Goal: Check status: Check status

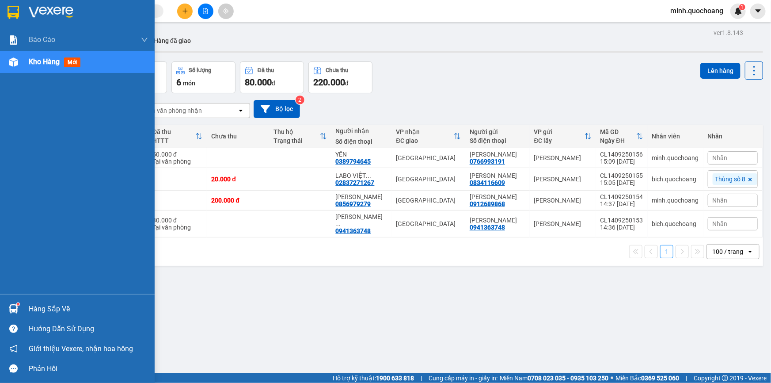
click at [7, 302] on div at bounding box center [13, 308] width 15 height 15
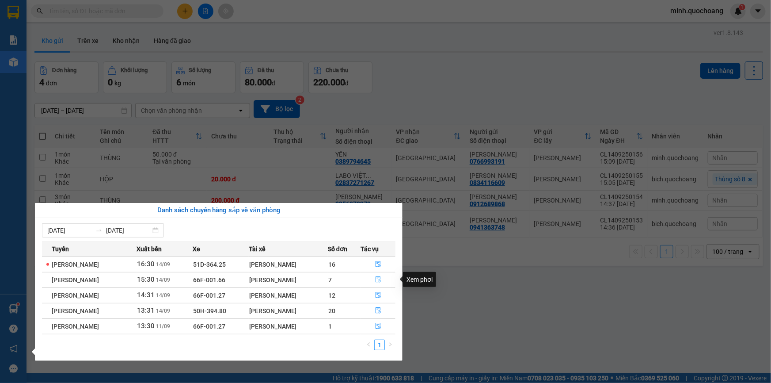
click at [381, 277] on icon "file-done" at bounding box center [378, 279] width 6 height 6
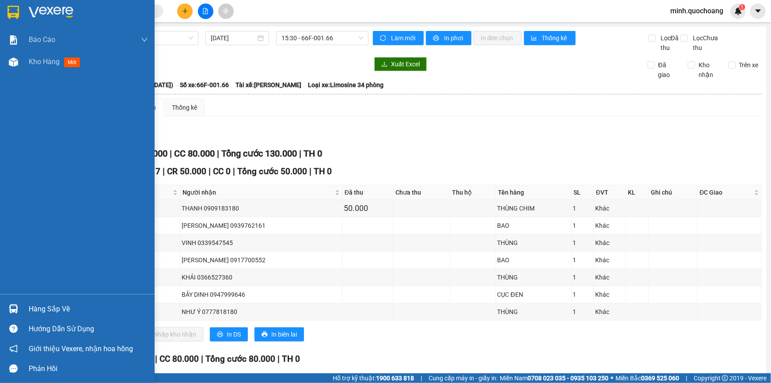
click at [23, 310] on div "Hàng sắp về" at bounding box center [77, 309] width 155 height 20
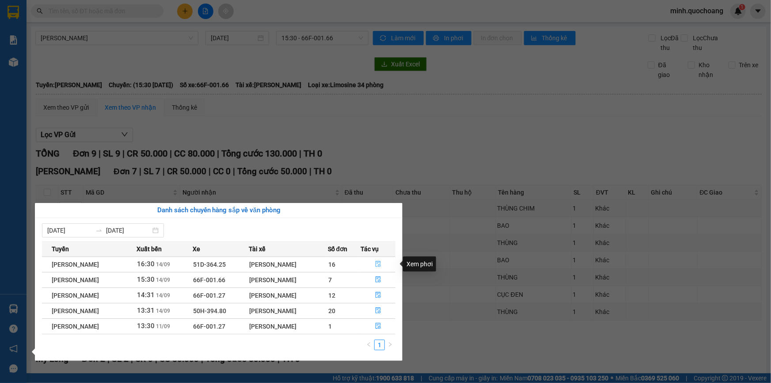
click at [381, 263] on icon "file-done" at bounding box center [378, 264] width 6 height 6
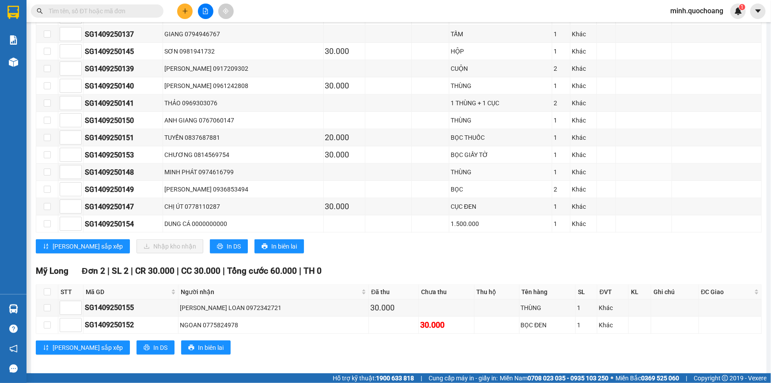
scroll to position [330, 0]
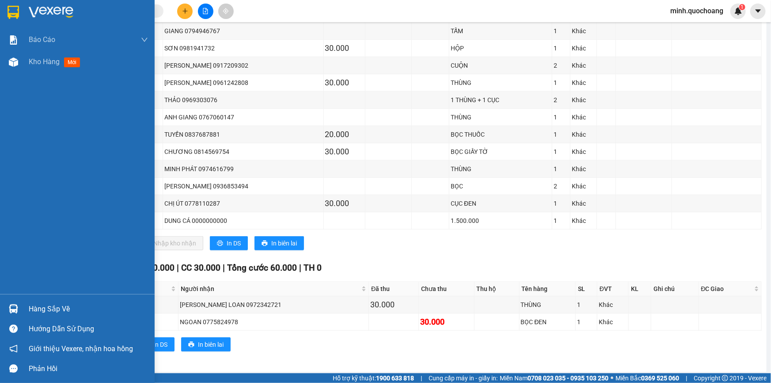
click at [22, 308] on div "Hàng sắp về" at bounding box center [77, 309] width 155 height 20
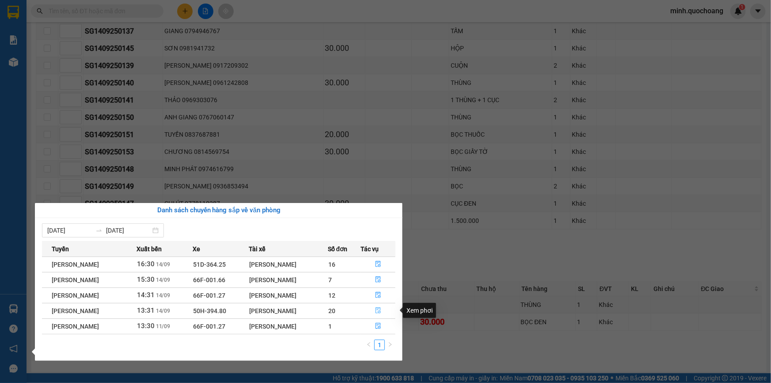
click at [378, 312] on icon "file-done" at bounding box center [378, 310] width 6 height 6
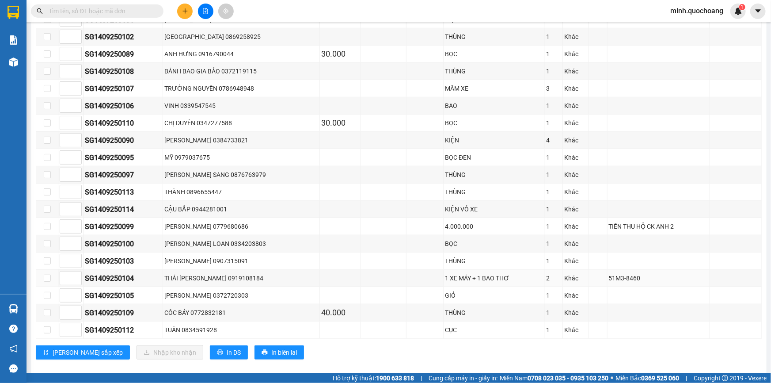
scroll to position [347, 0]
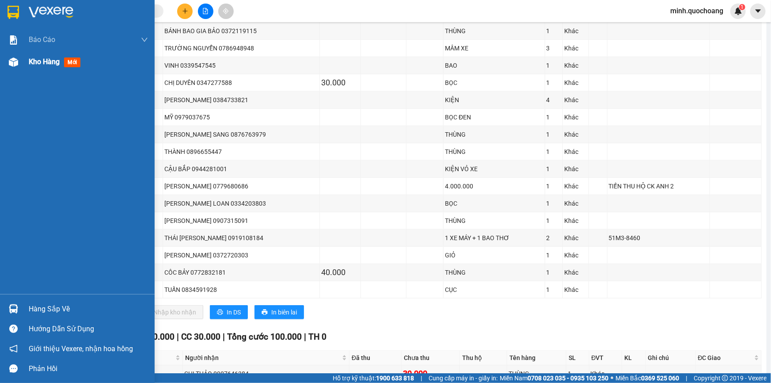
click at [60, 62] on span "Kho hàng" at bounding box center [44, 61] width 31 height 8
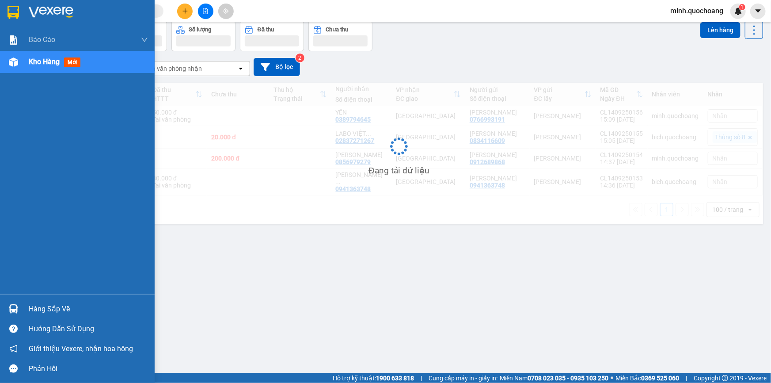
scroll to position [40, 0]
